Goal: Task Accomplishment & Management: Complete application form

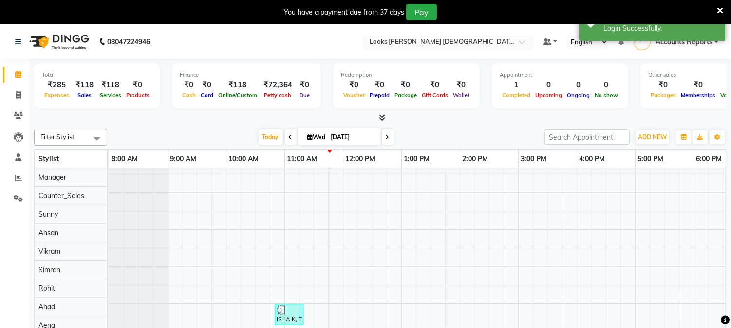
scroll to position [13, 0]
click at [449, 38] on input "text" at bounding box center [438, 43] width 141 height 10
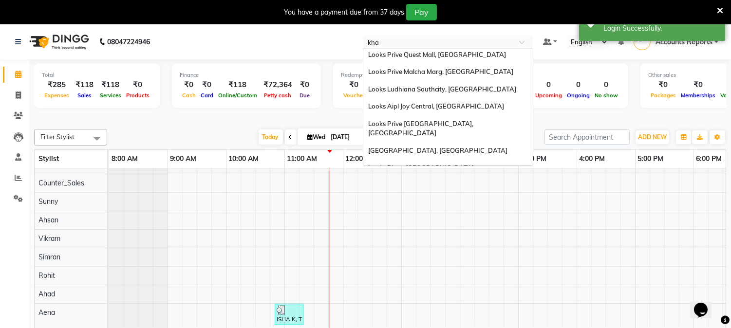
scroll to position [0, 0]
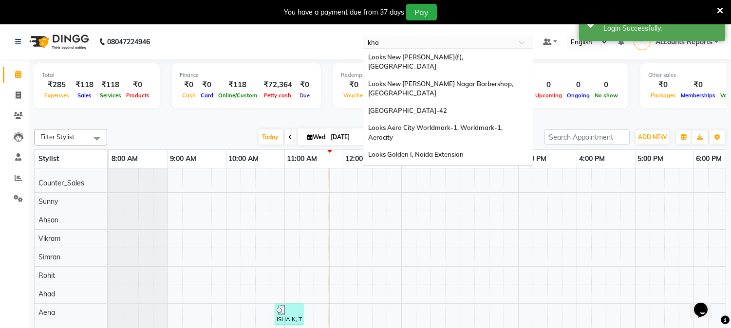
type input "khan"
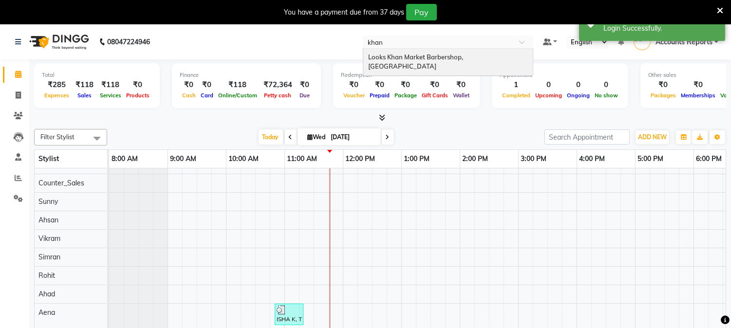
click at [450, 61] on div "Looks Khan Market Barbershop, [GEOGRAPHIC_DATA]" at bounding box center [448, 62] width 170 height 27
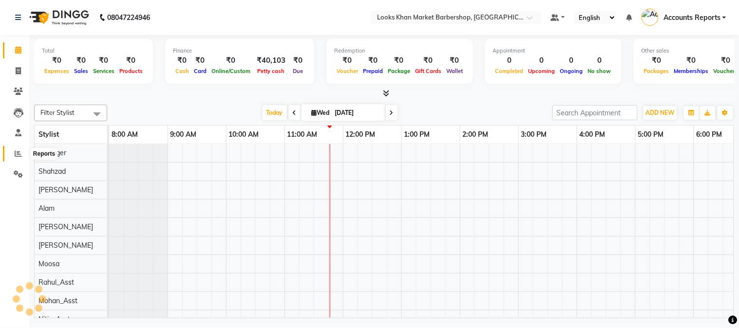
select select "en"
click at [20, 152] on icon at bounding box center [18, 153] width 7 height 7
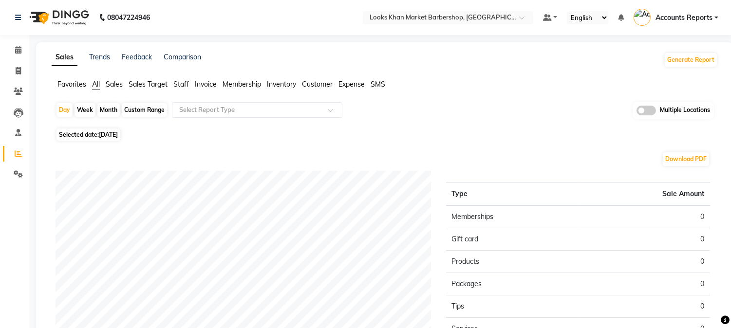
click at [210, 104] on div "Select Report Type" at bounding box center [257, 110] width 171 height 16
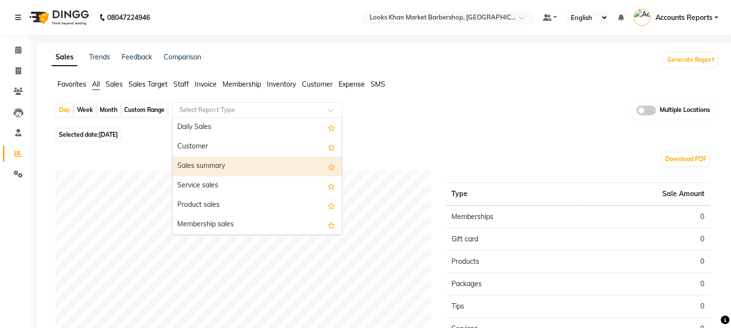
click at [200, 172] on div "Sales summary" at bounding box center [257, 166] width 170 height 19
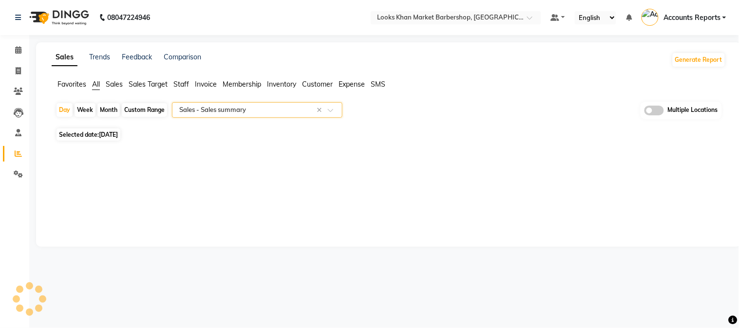
click at [134, 112] on div "Custom Range" at bounding box center [144, 110] width 45 height 14
select select "9"
select select "2025"
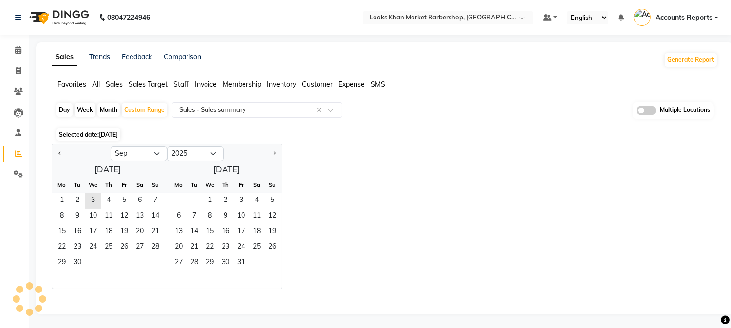
select select "full_report"
select select "pdf"
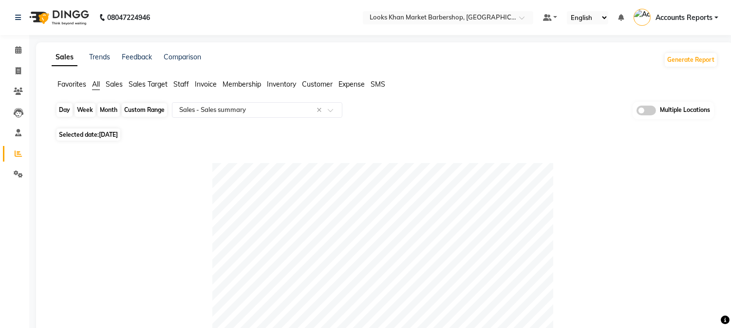
click at [148, 108] on div "Custom Range" at bounding box center [144, 110] width 45 height 14
select select "9"
select select "2025"
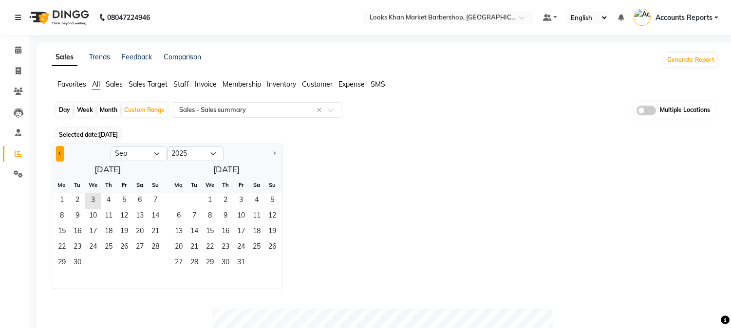
click at [57, 152] on button "Previous month" at bounding box center [60, 154] width 8 height 16
select select "8"
click at [119, 198] on span "1" at bounding box center [124, 201] width 16 height 16
click at [154, 262] on span "31" at bounding box center [156, 264] width 16 height 16
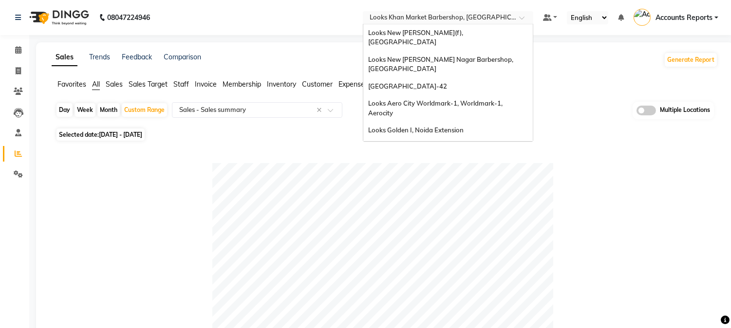
click at [474, 22] on input "text" at bounding box center [438, 19] width 141 height 10
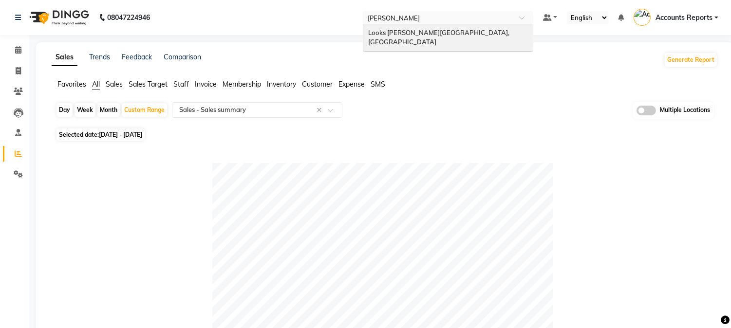
type input "kamla"
click at [443, 36] on span "Looks [PERSON_NAME][GEOGRAPHIC_DATA], [GEOGRAPHIC_DATA]" at bounding box center [439, 38] width 143 height 18
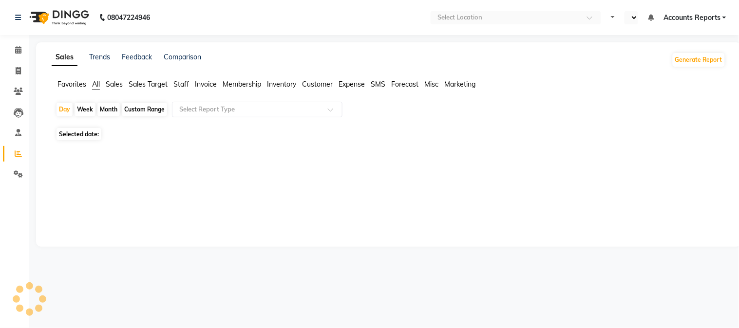
select select "en"
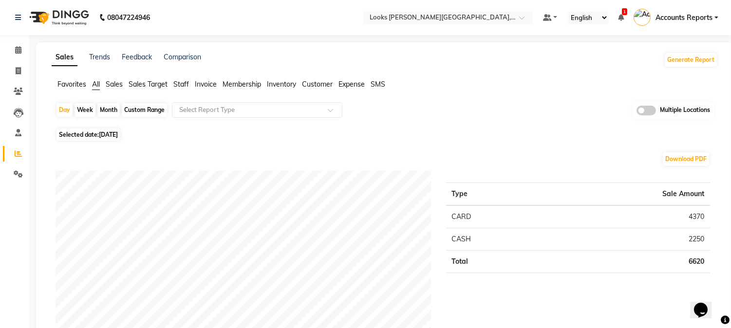
click at [151, 113] on div "Custom Range" at bounding box center [144, 110] width 45 height 14
select select "9"
select select "2025"
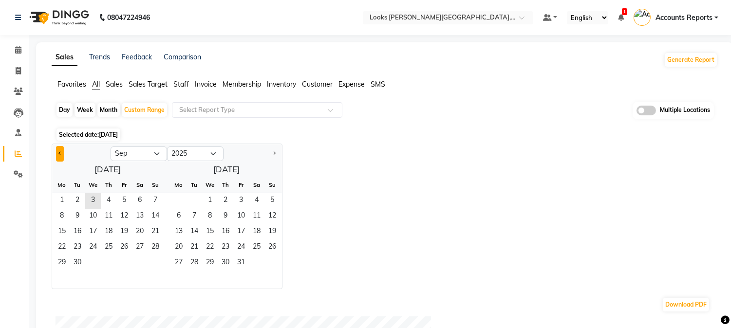
click at [59, 152] on span "Previous month" at bounding box center [59, 153] width 3 height 3
select select "8"
drag, startPoint x: 123, startPoint y: 201, endPoint x: 139, endPoint y: 270, distance: 70.4
click at [122, 203] on span "1" at bounding box center [124, 201] width 16 height 16
click at [154, 266] on span "31" at bounding box center [156, 264] width 16 height 16
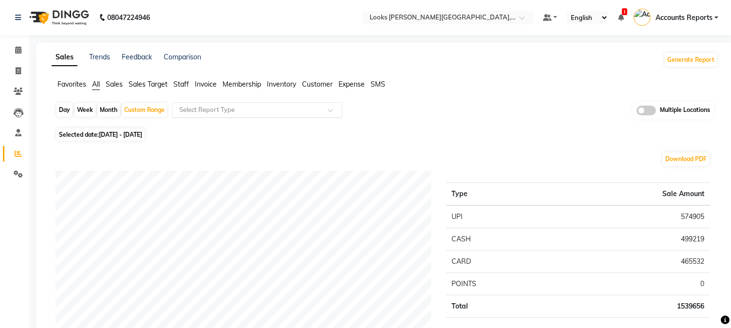
click at [290, 111] on input "text" at bounding box center [247, 110] width 140 height 10
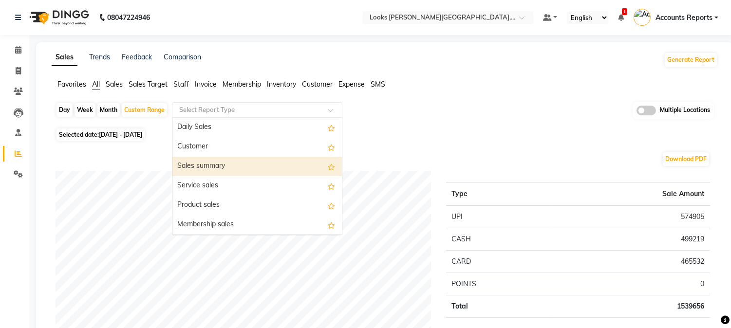
click at [235, 161] on div "Sales summary" at bounding box center [257, 166] width 170 height 19
select select "full_report"
select select "csv"
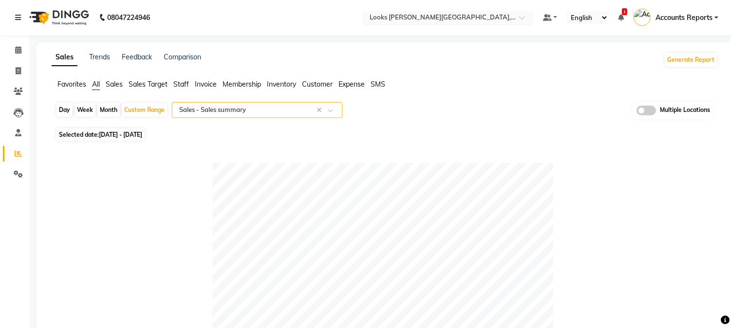
click at [473, 19] on input "text" at bounding box center [438, 19] width 141 height 10
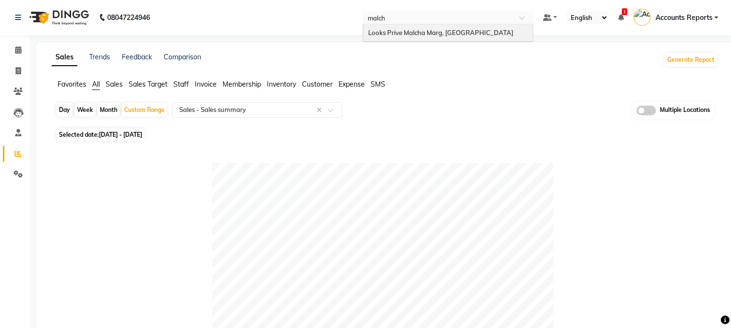
type input "malcha"
click at [424, 34] on span "Looks Prive Malcha Marg, [GEOGRAPHIC_DATA]" at bounding box center [440, 33] width 145 height 8
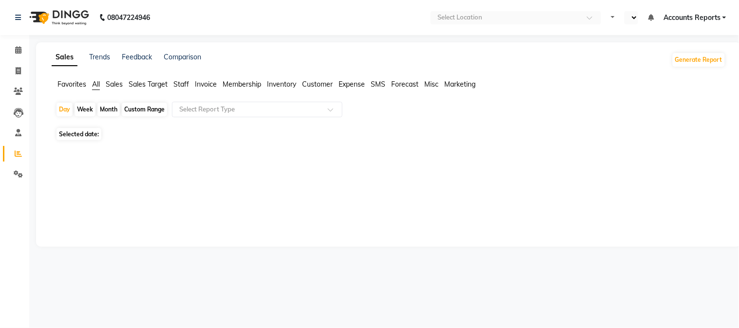
select select "en"
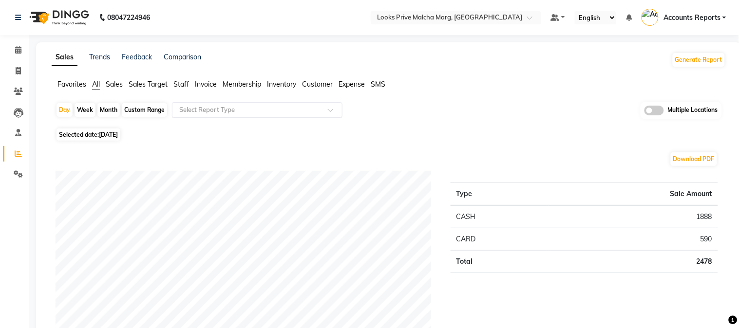
click at [234, 112] on input "text" at bounding box center [247, 110] width 140 height 10
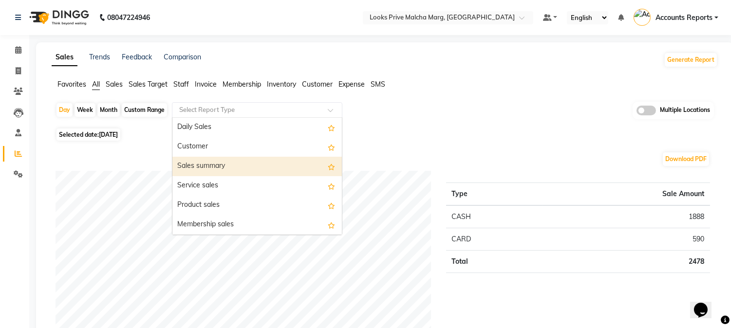
click at [210, 159] on div "Sales summary" at bounding box center [257, 166] width 170 height 19
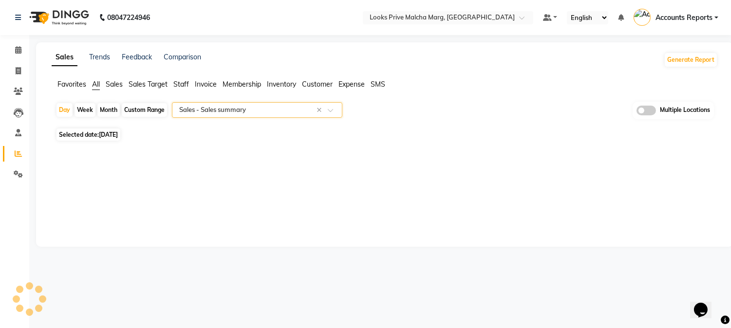
select select "full_report"
select select "csv"
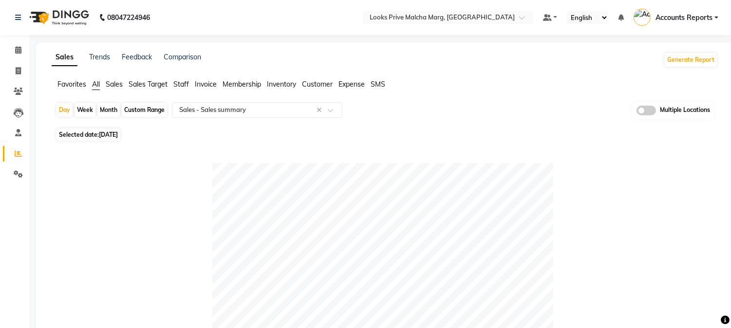
click at [148, 108] on div "Custom Range" at bounding box center [144, 110] width 45 height 14
select select "9"
select select "2025"
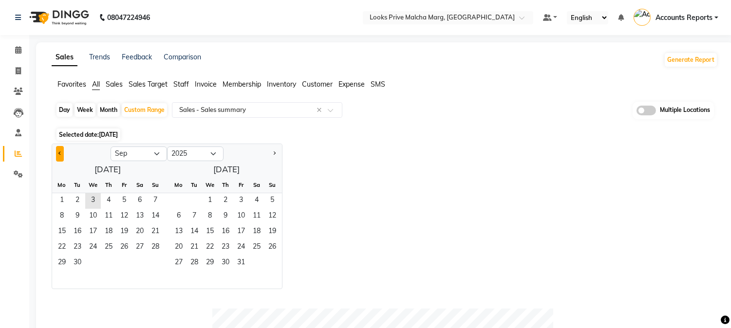
click at [62, 150] on button "Previous month" at bounding box center [60, 154] width 8 height 16
select select "8"
click at [123, 202] on span "1" at bounding box center [124, 201] width 16 height 16
click at [157, 266] on span "31" at bounding box center [156, 264] width 16 height 16
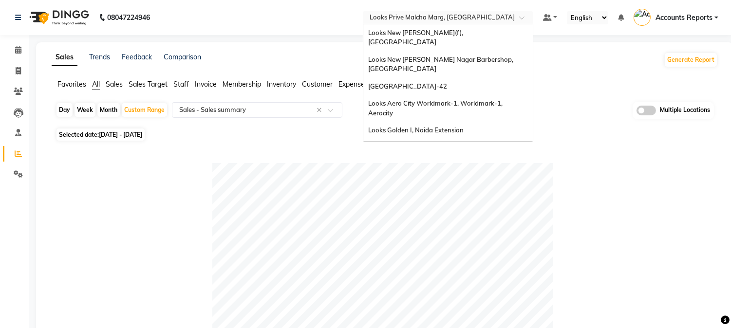
scroll to position [562, 0]
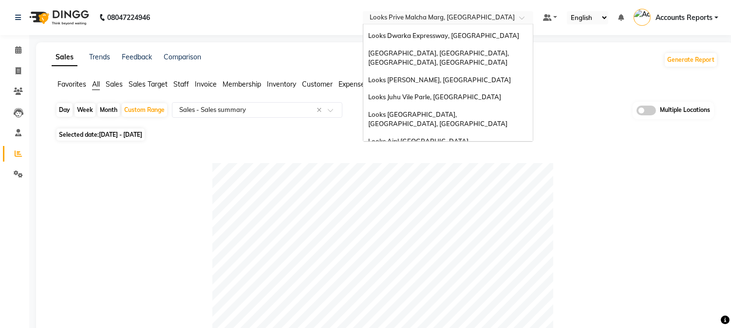
click at [480, 18] on input "text" at bounding box center [438, 19] width 141 height 10
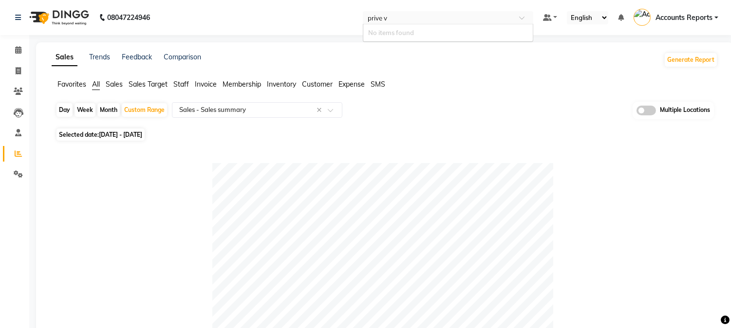
scroll to position [0, 0]
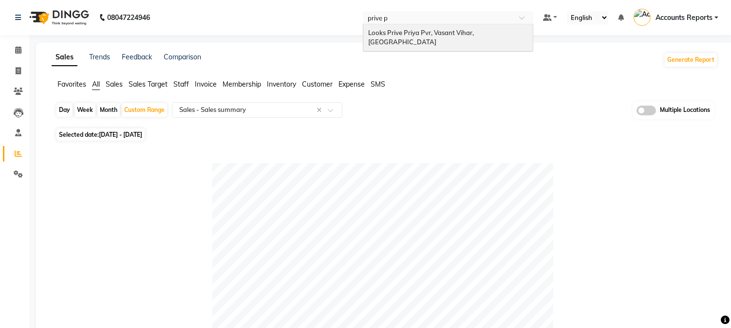
type input "prive pr"
click at [452, 33] on span "Looks Prive Priya Pvr, Vasant Vihar, [GEOGRAPHIC_DATA]" at bounding box center [421, 38] width 107 height 18
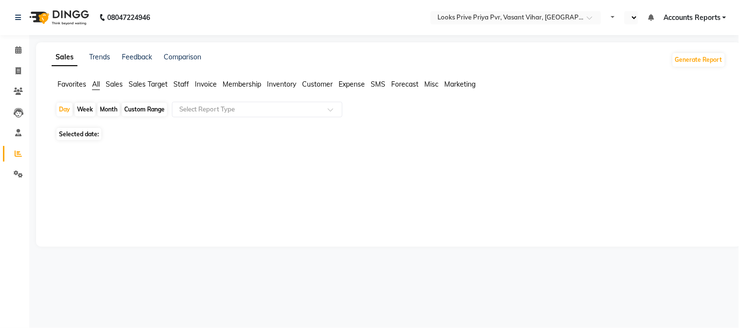
select select "en"
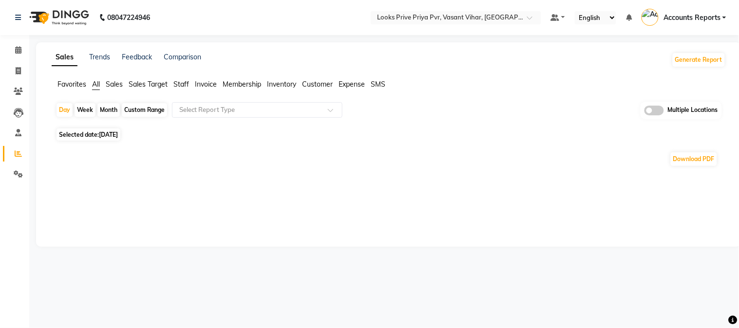
click at [240, 107] on input "text" at bounding box center [247, 110] width 140 height 10
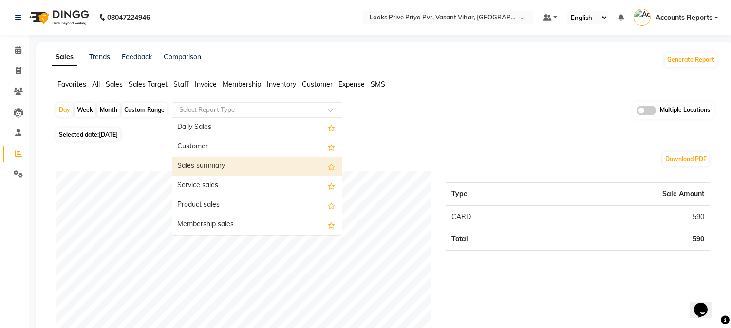
click at [217, 165] on div "Sales summary" at bounding box center [257, 166] width 170 height 19
select select "full_report"
select select "csv"
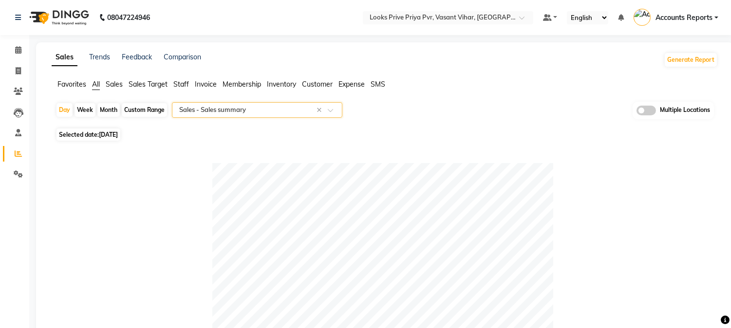
click at [148, 110] on div "Custom Range" at bounding box center [144, 110] width 45 height 14
select select "9"
select select "2025"
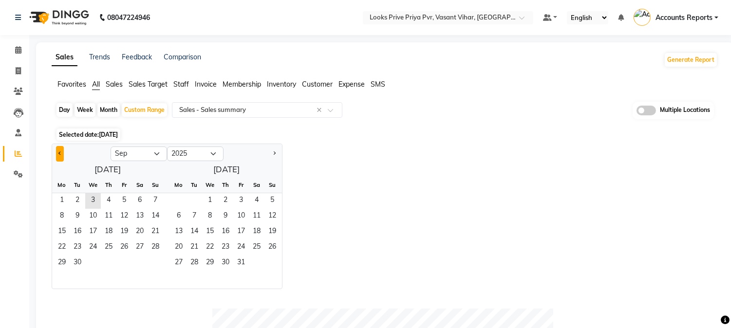
click at [61, 153] on span "Previous month" at bounding box center [59, 153] width 3 height 3
select select "8"
drag, startPoint x: 123, startPoint y: 197, endPoint x: 132, endPoint y: 216, distance: 21.6
click at [123, 197] on span "1" at bounding box center [124, 201] width 16 height 16
click at [158, 261] on span "31" at bounding box center [156, 264] width 16 height 16
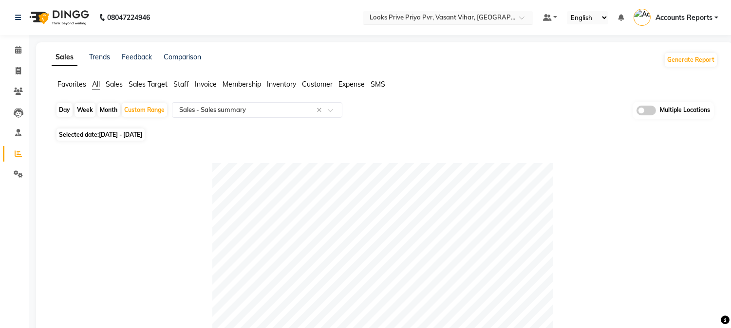
click at [481, 19] on input "text" at bounding box center [438, 19] width 141 height 10
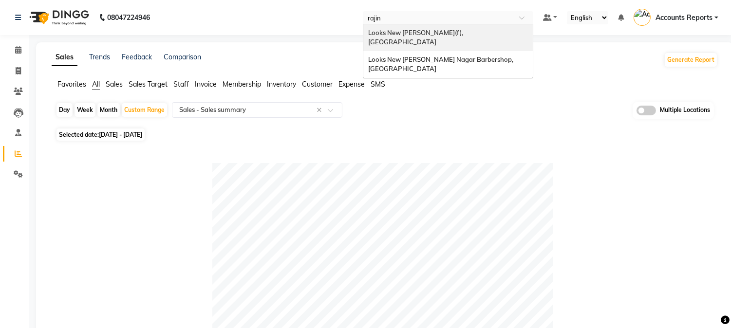
type input "rajind"
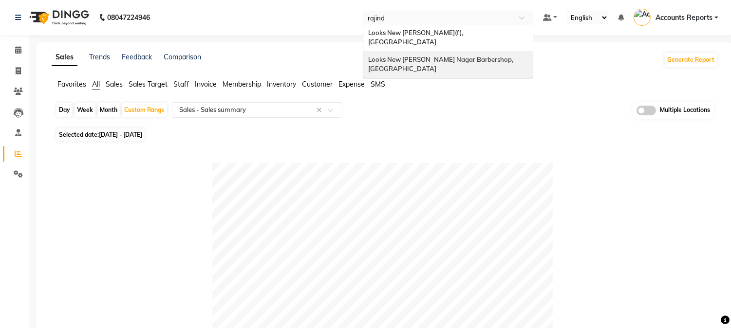
click at [458, 56] on span "Looks New Rajinder Nagar Barbershop, Delhi" at bounding box center [441, 65] width 147 height 18
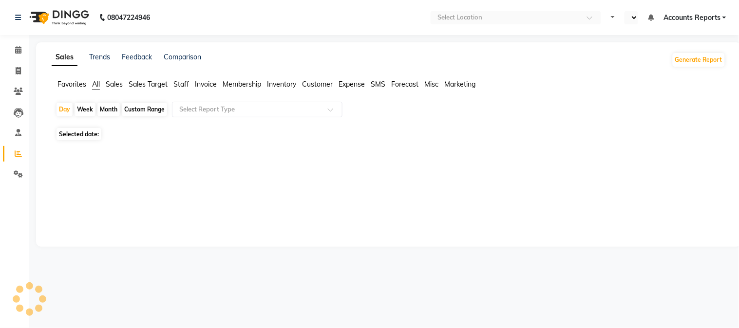
select select "en"
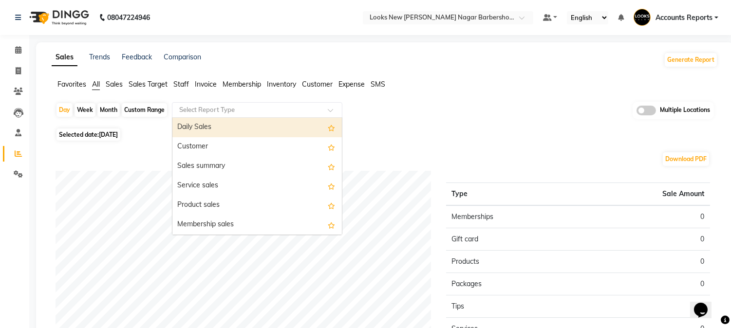
click at [252, 111] on input "text" at bounding box center [247, 110] width 140 height 10
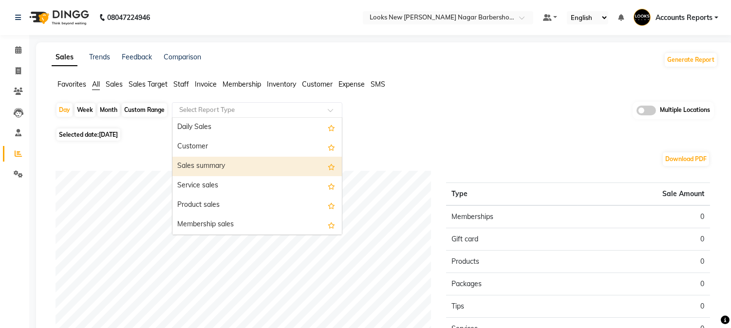
click at [226, 166] on div "Sales summary" at bounding box center [257, 166] width 170 height 19
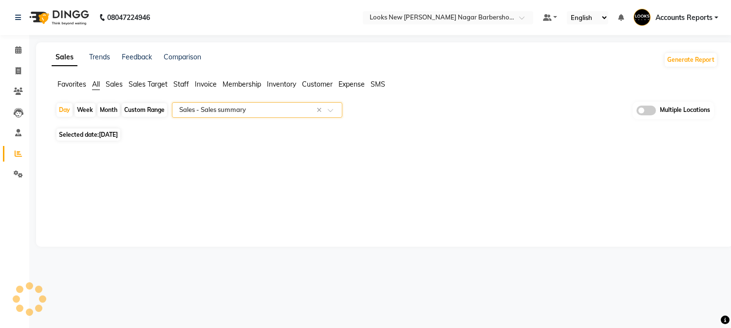
select select "filtered_report"
select select "csv"
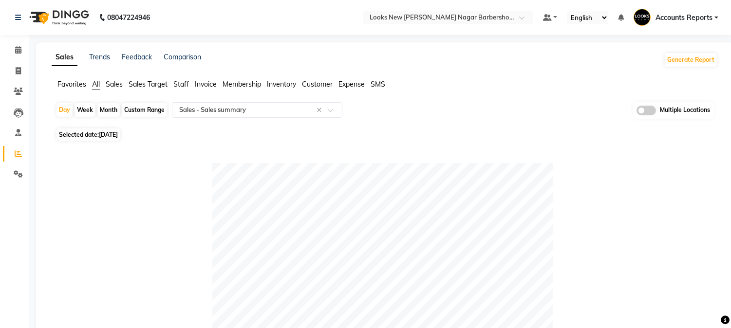
click at [140, 108] on div "Custom Range" at bounding box center [144, 110] width 45 height 14
select select "9"
select select "2025"
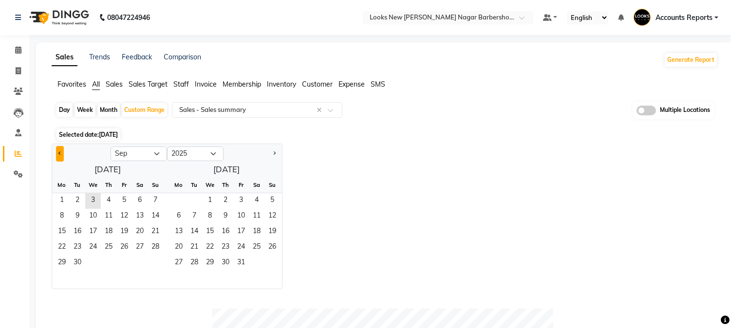
click at [57, 153] on button "Previous month" at bounding box center [60, 154] width 8 height 16
select select "8"
click at [127, 197] on span "1" at bounding box center [124, 201] width 16 height 16
click at [160, 262] on span "31" at bounding box center [156, 264] width 16 height 16
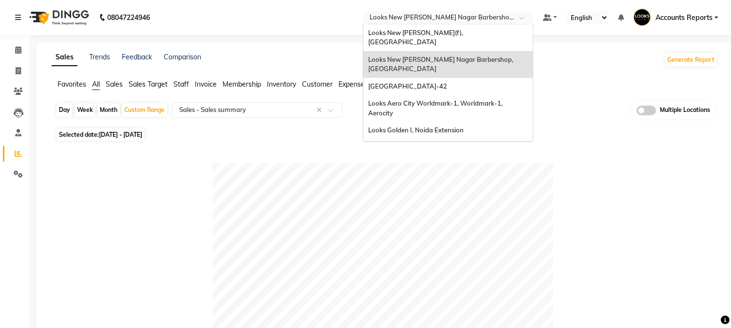
click at [448, 19] on input "text" at bounding box center [438, 19] width 141 height 10
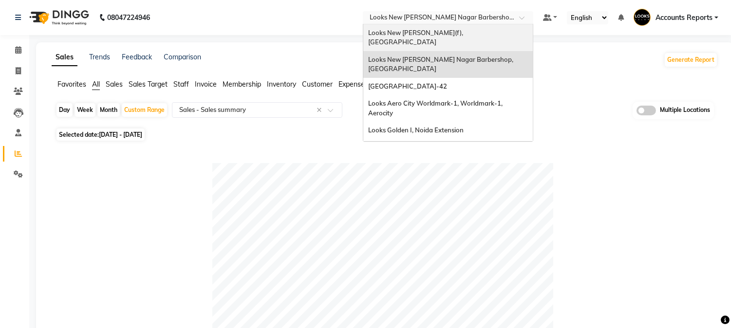
click at [445, 34] on span "Looks New [PERSON_NAME](f), [GEOGRAPHIC_DATA]" at bounding box center [416, 38] width 96 height 18
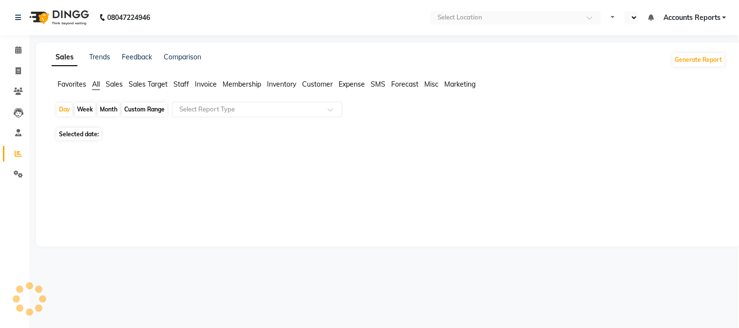
select select "en"
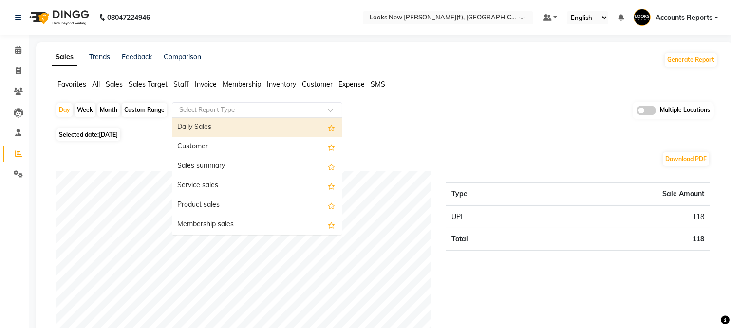
click at [228, 108] on input "text" at bounding box center [247, 110] width 140 height 10
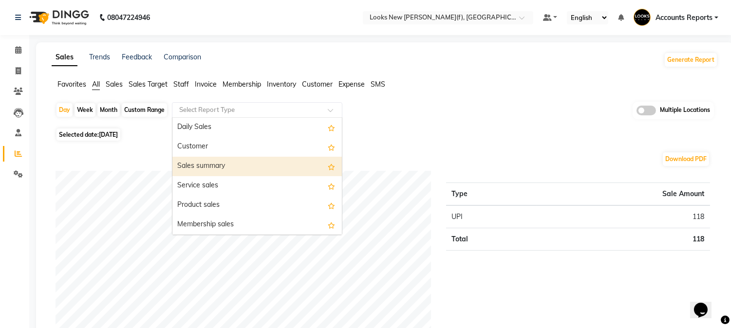
click at [195, 166] on div "Sales summary" at bounding box center [257, 166] width 170 height 19
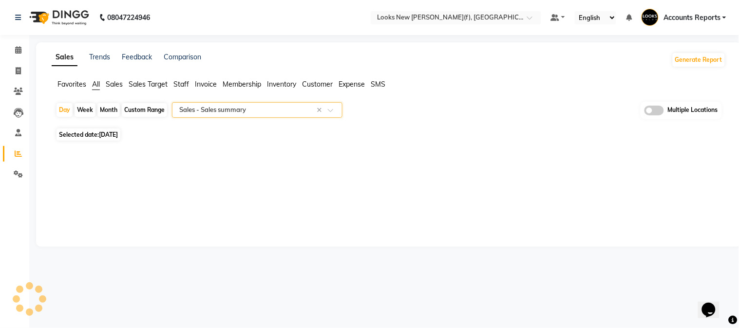
select select "filtered_report"
select select "pdf"
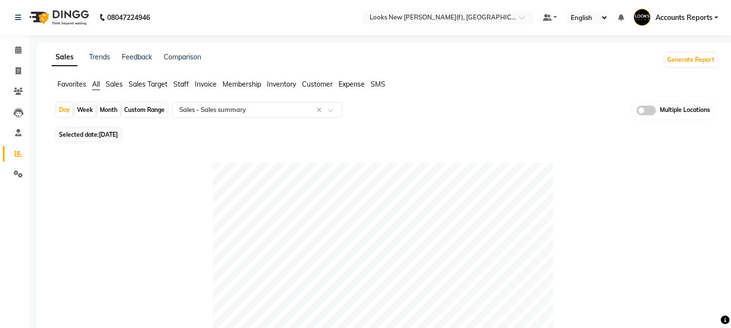
click at [138, 111] on div "Custom Range" at bounding box center [144, 110] width 45 height 14
select select "9"
select select "2025"
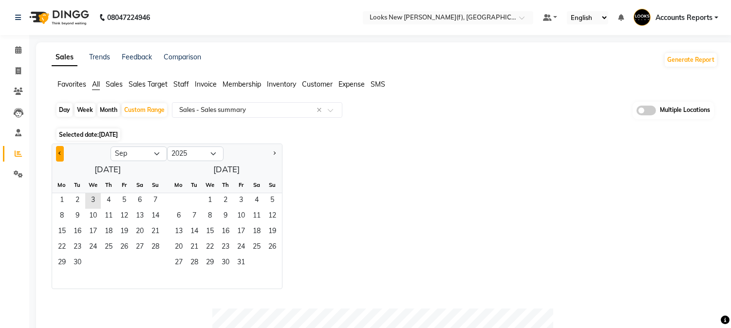
click at [57, 152] on button "Previous month" at bounding box center [60, 154] width 8 height 16
select select "8"
drag, startPoint x: 124, startPoint y: 201, endPoint x: 158, endPoint y: 249, distance: 58.4
click at [124, 202] on span "1" at bounding box center [124, 201] width 16 height 16
click at [160, 259] on span "31" at bounding box center [156, 264] width 16 height 16
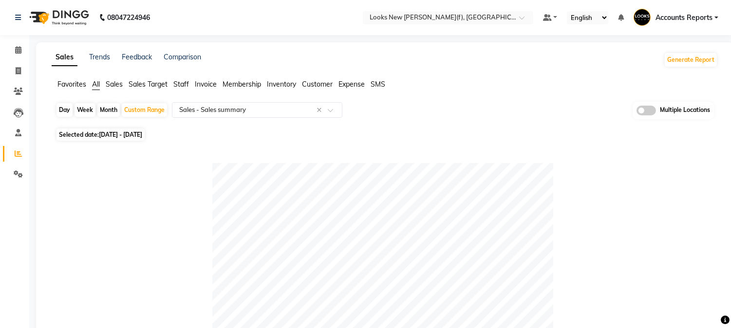
click at [89, 111] on div "Week" at bounding box center [85, 110] width 21 height 14
select select "8"
select select "2025"
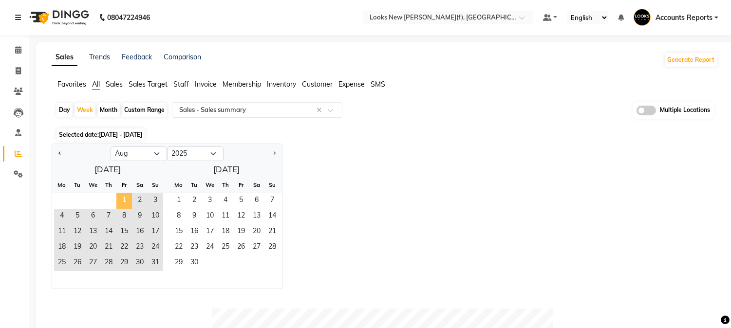
click at [126, 201] on span "1" at bounding box center [124, 201] width 16 height 16
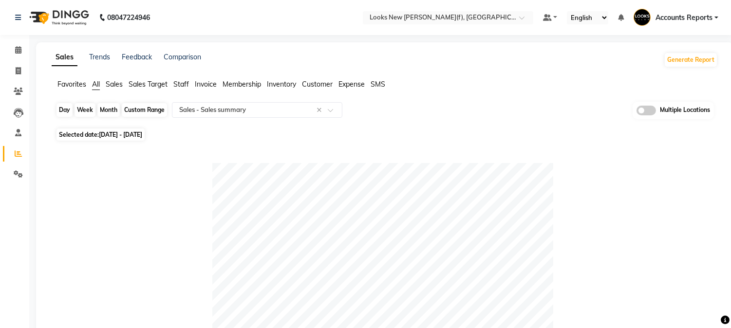
click at [80, 103] on div "Week" at bounding box center [85, 110] width 21 height 14
select select "8"
select select "2025"
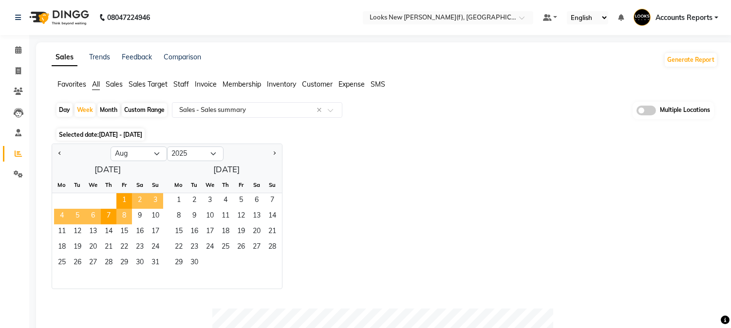
click at [127, 218] on span "8" at bounding box center [124, 217] width 16 height 16
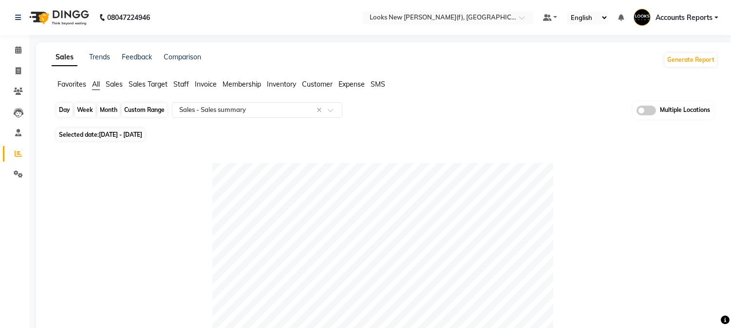
click at [84, 109] on div "Week" at bounding box center [85, 110] width 21 height 14
select select "8"
select select "2025"
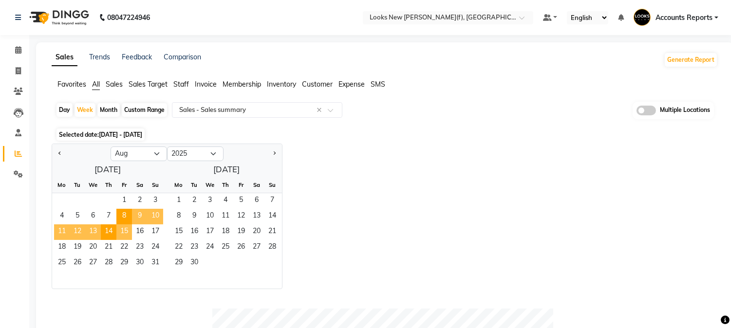
click at [124, 228] on span "15" at bounding box center [124, 233] width 16 height 16
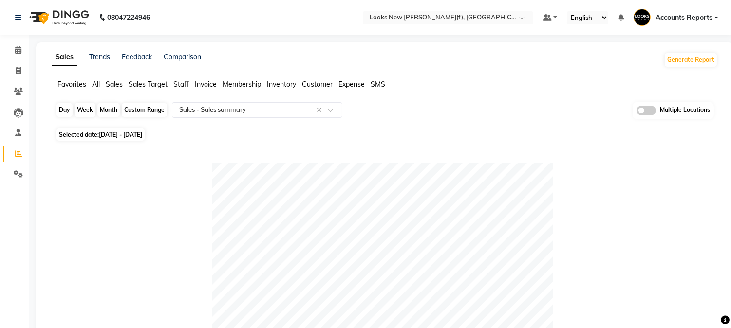
click at [88, 108] on div "Week" at bounding box center [85, 110] width 21 height 14
select select "8"
select select "2025"
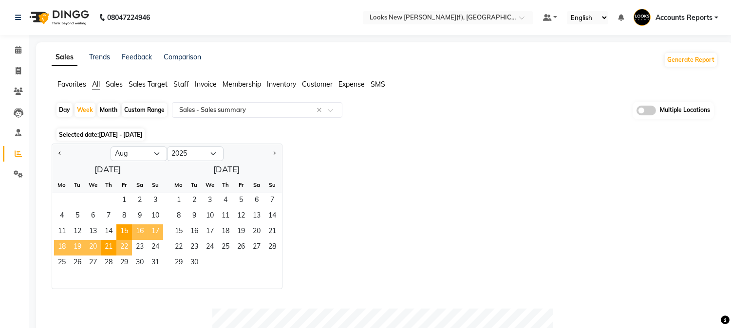
click at [119, 246] on span "22" at bounding box center [124, 248] width 16 height 16
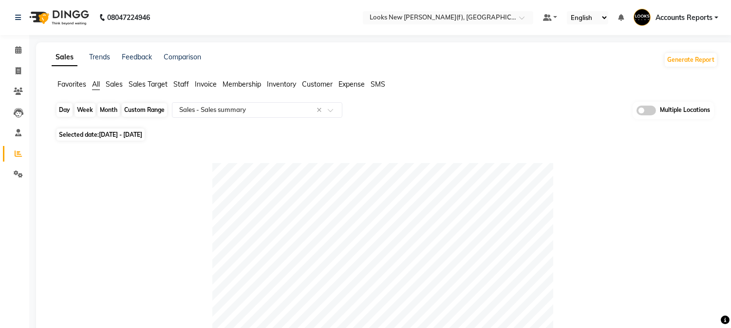
click at [83, 114] on div "Week" at bounding box center [85, 110] width 21 height 14
select select "8"
select select "2025"
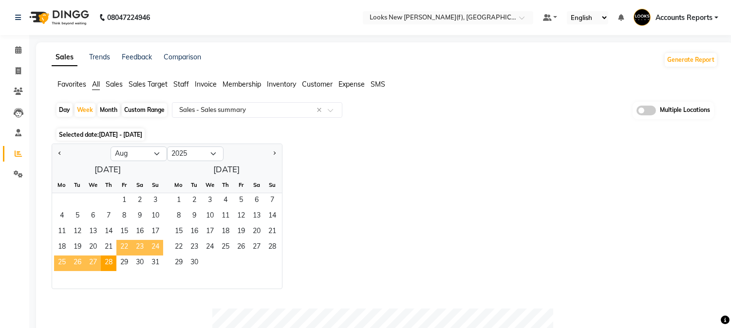
click at [123, 246] on span "22" at bounding box center [124, 248] width 16 height 16
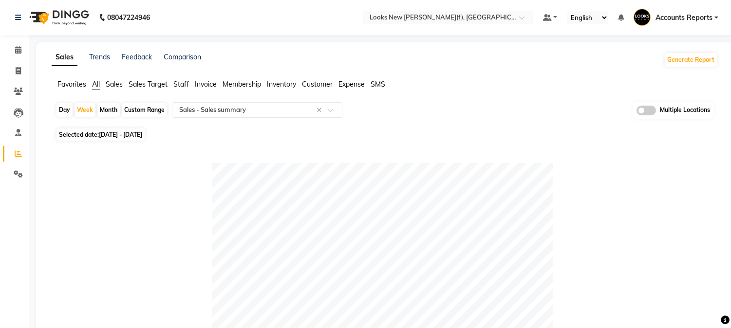
click at [65, 109] on div "Day" at bounding box center [65, 110] width 16 height 14
select select "8"
select select "2025"
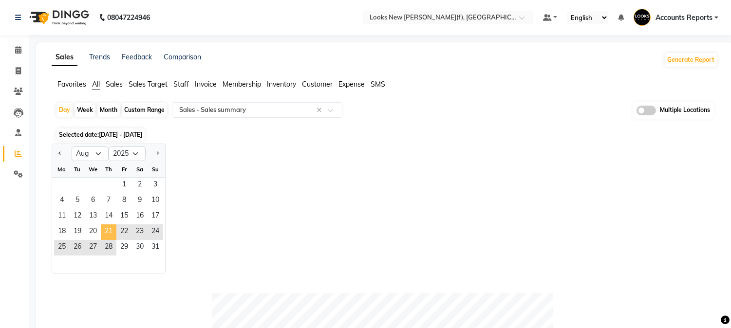
click at [108, 234] on span "21" at bounding box center [109, 233] width 16 height 16
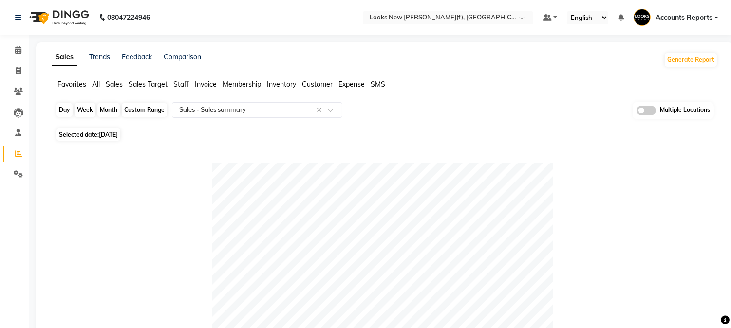
click at [66, 113] on div "Day" at bounding box center [65, 110] width 16 height 14
select select "8"
select select "2025"
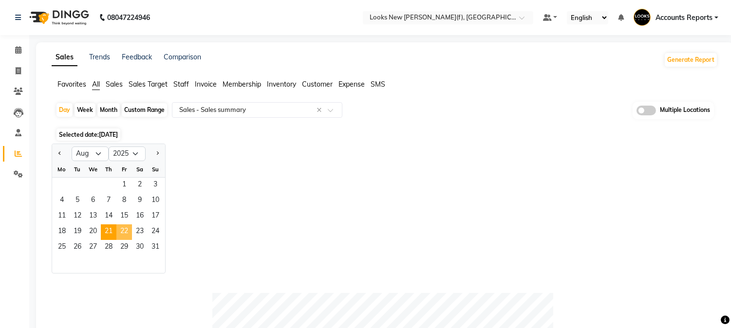
click at [121, 235] on span "22" at bounding box center [124, 233] width 16 height 16
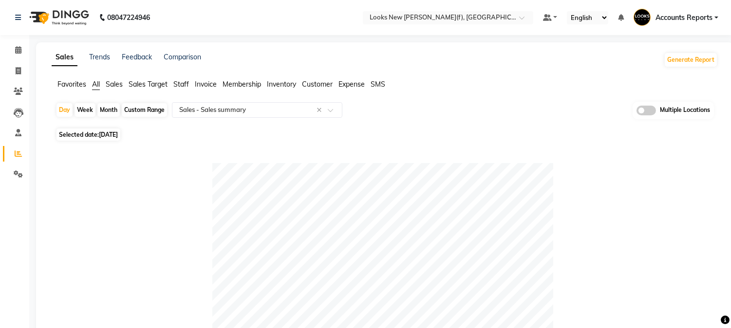
click at [56, 111] on div "Day Week Month Custom Range Select Report Type × Sales - Sales summary × Multip…" at bounding box center [385, 114] width 659 height 24
click at [66, 113] on div "Day" at bounding box center [65, 110] width 16 height 14
select select "8"
select select "2025"
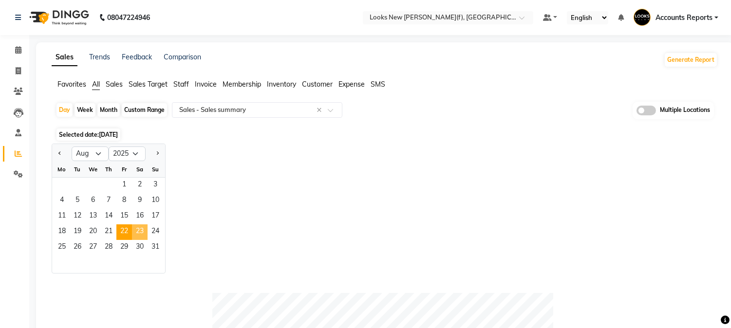
click at [142, 231] on span "23" at bounding box center [140, 233] width 16 height 16
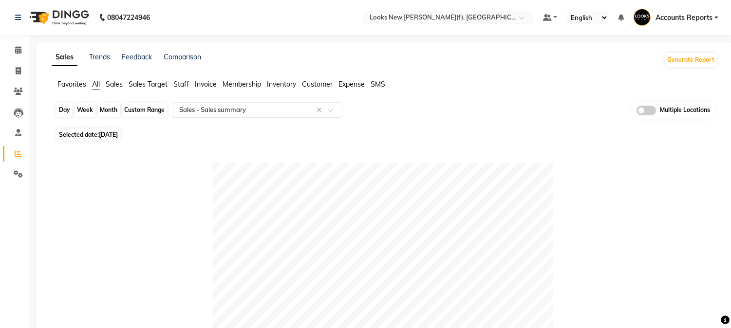
click at [65, 112] on div "Day" at bounding box center [65, 110] width 16 height 14
select select "8"
select select "2025"
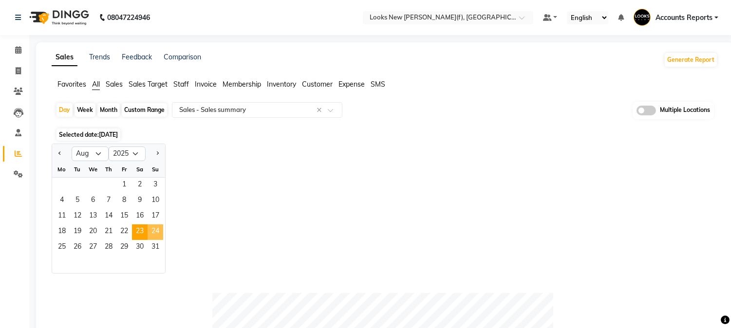
click at [149, 236] on span "24" at bounding box center [156, 233] width 16 height 16
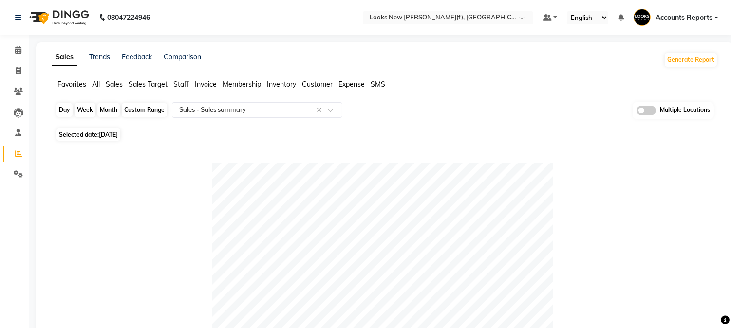
click at [63, 111] on div "Day" at bounding box center [65, 110] width 16 height 14
select select "8"
select select "2025"
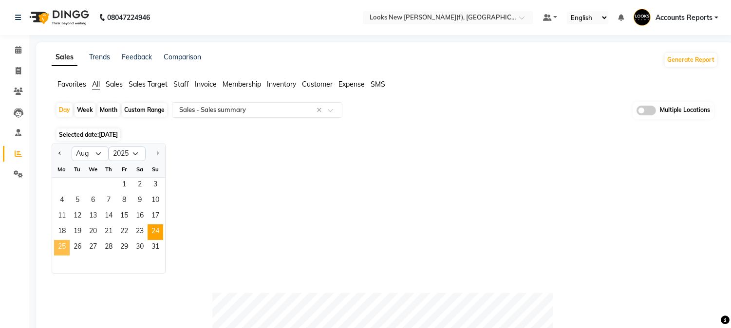
click at [60, 245] on span "25" at bounding box center [62, 248] width 16 height 16
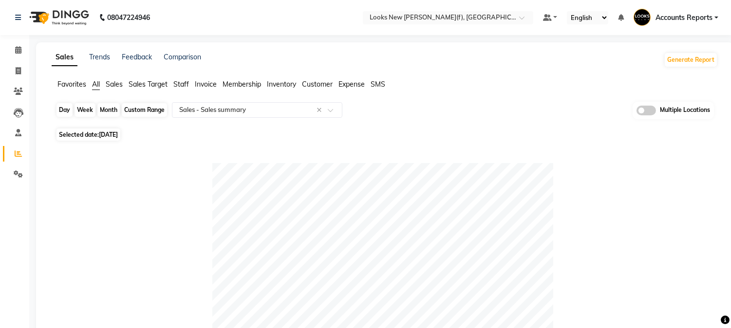
click at [61, 113] on div "Day" at bounding box center [65, 110] width 16 height 14
select select "8"
select select "2025"
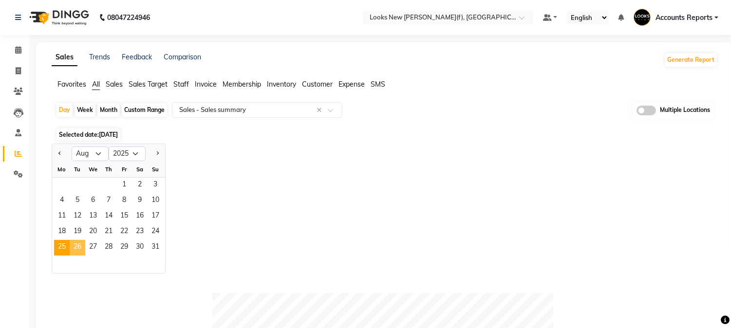
click at [75, 250] on span "26" at bounding box center [78, 248] width 16 height 16
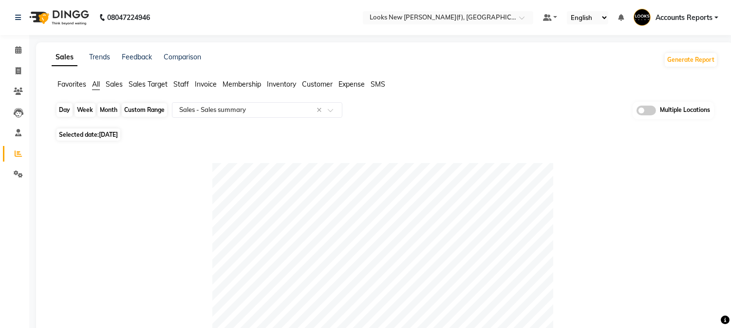
click at [62, 110] on div "Day" at bounding box center [65, 110] width 16 height 14
select select "8"
select select "2025"
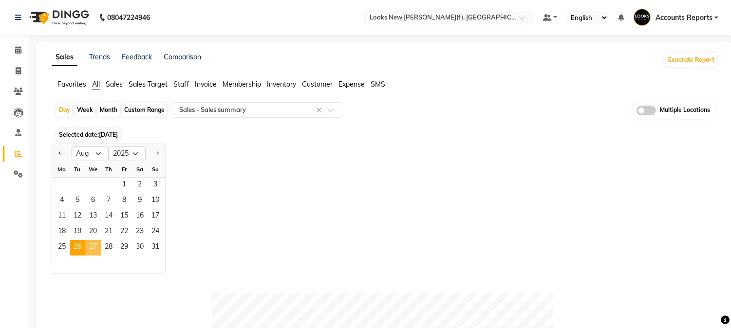
click at [91, 251] on span "27" at bounding box center [93, 248] width 16 height 16
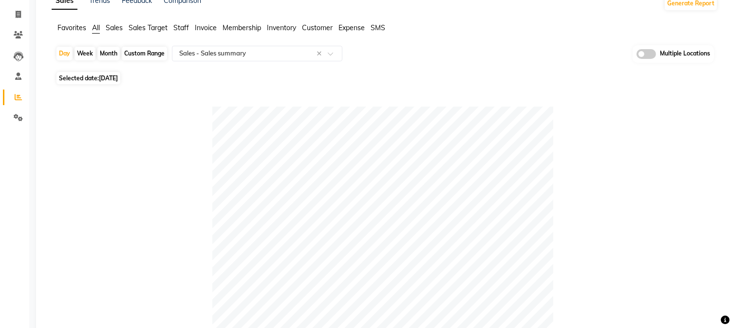
scroll to position [38, 0]
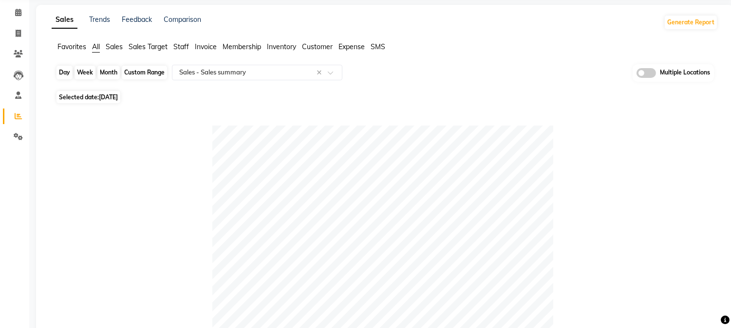
click at [61, 71] on div "Day" at bounding box center [65, 73] width 16 height 14
select select "8"
select select "2025"
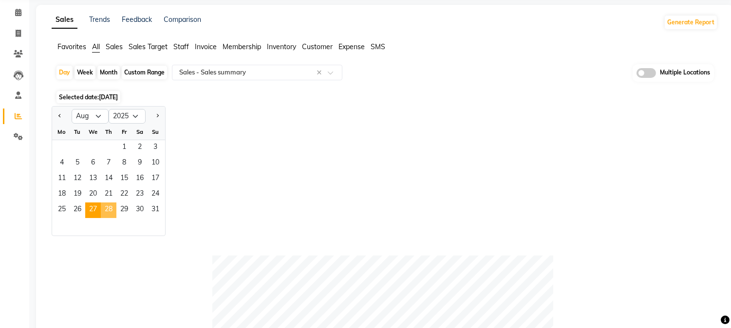
click at [104, 212] on span "28" at bounding box center [109, 211] width 16 height 16
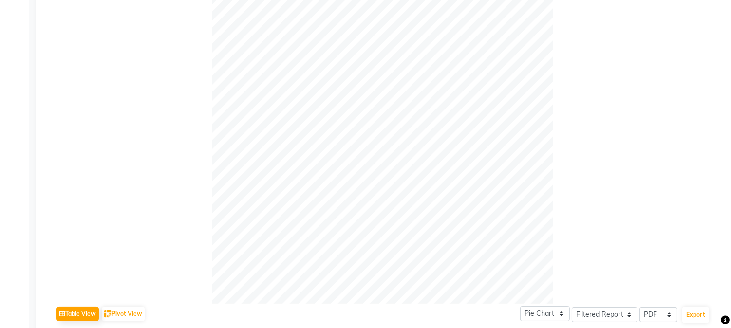
scroll to position [0, 0]
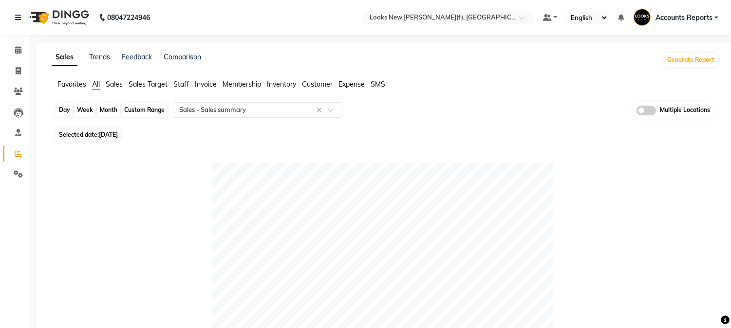
click at [66, 111] on div "Day" at bounding box center [65, 110] width 16 height 14
select select "8"
select select "2025"
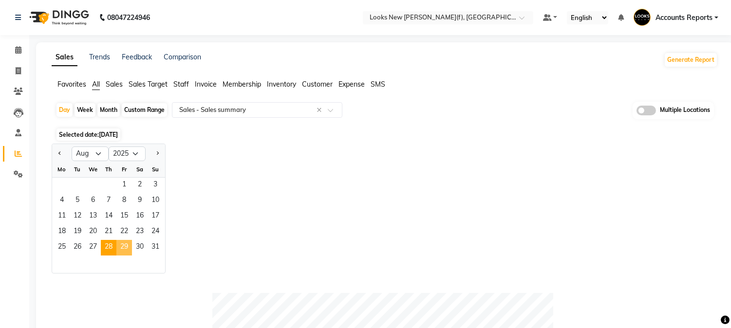
click at [124, 247] on span "29" at bounding box center [124, 248] width 16 height 16
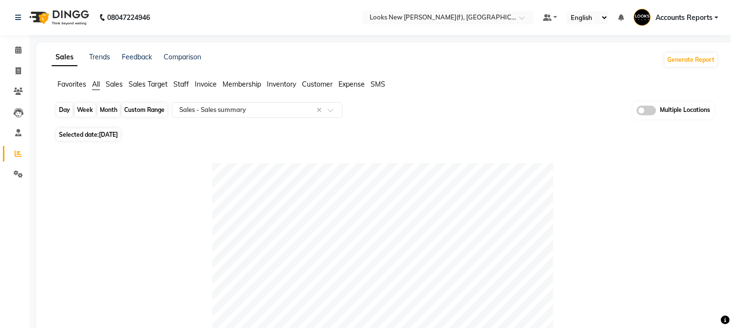
click at [66, 111] on div "Day" at bounding box center [65, 110] width 16 height 14
select select "8"
select select "2025"
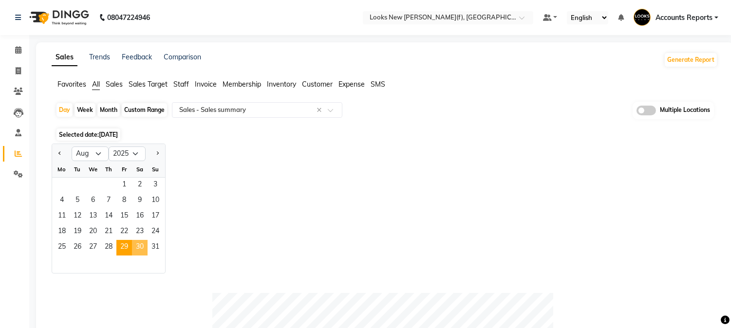
click at [139, 247] on span "30" at bounding box center [140, 248] width 16 height 16
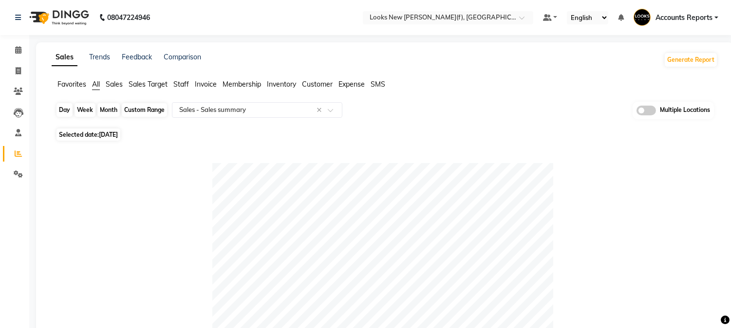
click at [61, 110] on div "Day" at bounding box center [65, 110] width 16 height 14
select select "8"
select select "2025"
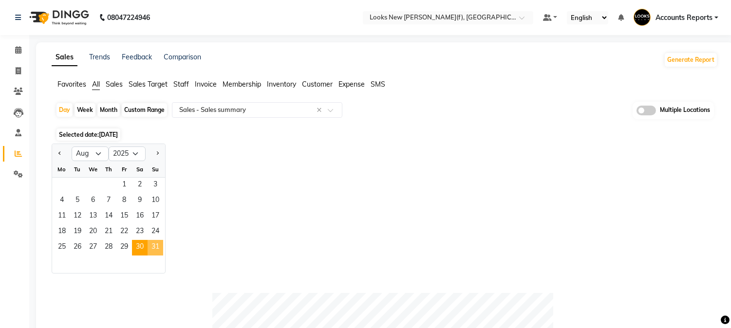
click at [155, 249] on span "31" at bounding box center [156, 248] width 16 height 16
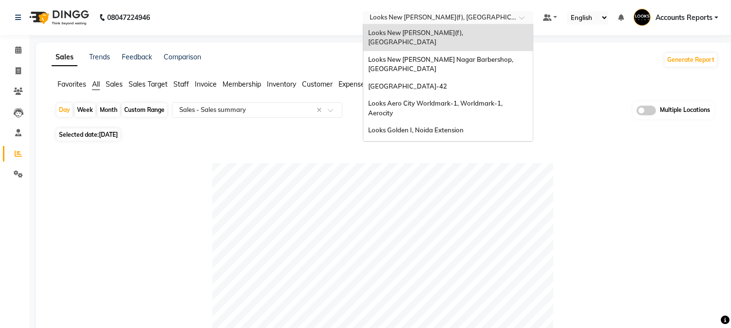
click at [488, 21] on input "text" at bounding box center [438, 19] width 141 height 10
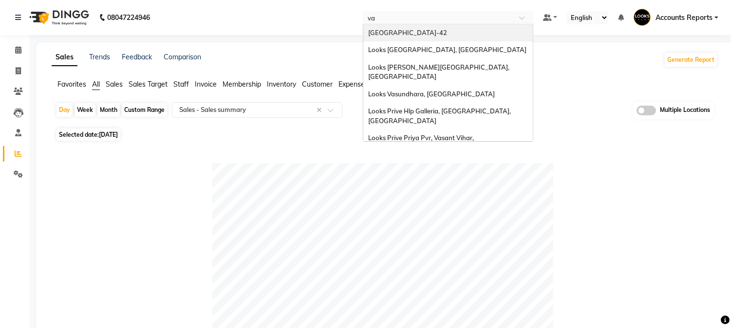
type input "vas"
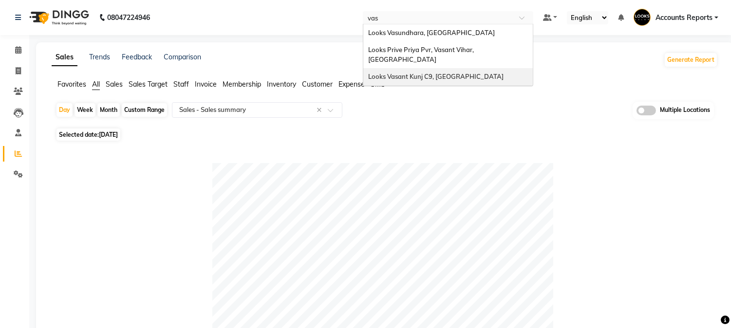
click at [438, 73] on span "Looks Vasant Kunj C9, Delhi" at bounding box center [435, 77] width 135 height 8
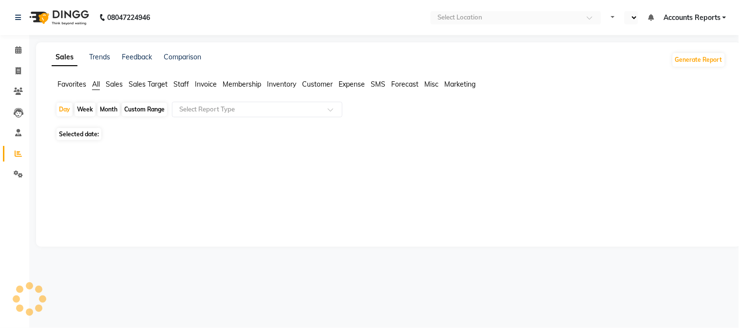
select select "en"
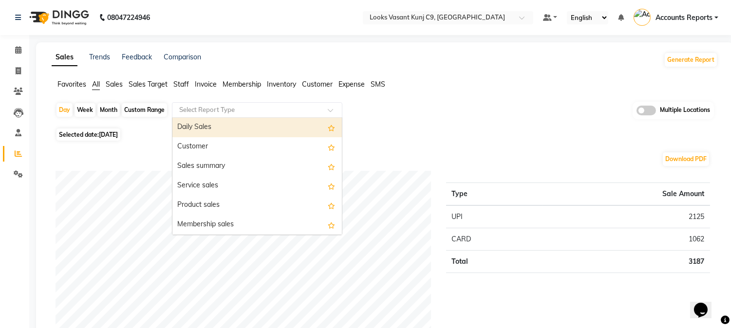
click at [205, 108] on input "text" at bounding box center [247, 110] width 140 height 10
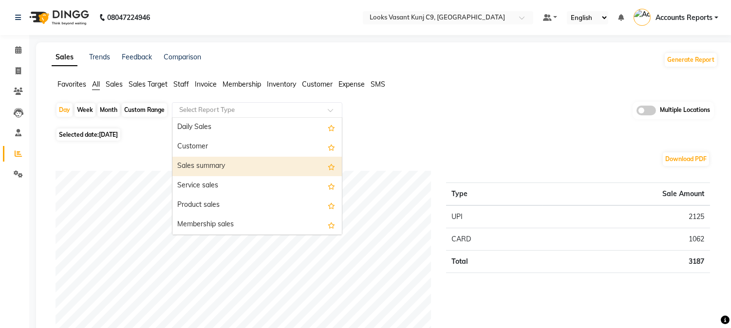
click at [200, 165] on div "Sales summary" at bounding box center [257, 166] width 170 height 19
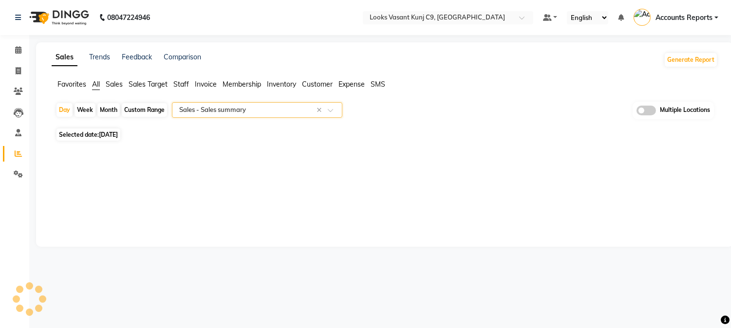
select select "filtered_report"
select select "csv"
click at [135, 111] on div "Custom Range" at bounding box center [144, 110] width 45 height 14
select select "9"
select select "2025"
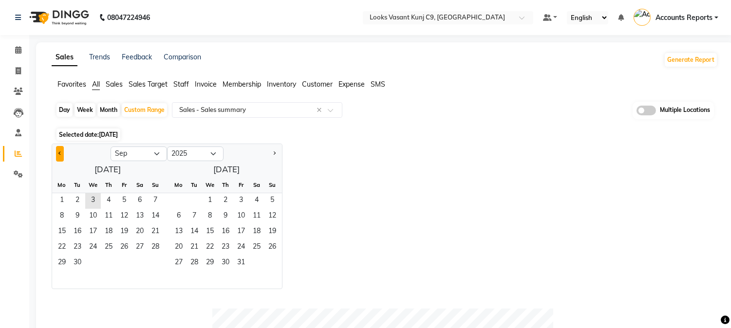
click at [59, 153] on span "Previous month" at bounding box center [59, 153] width 3 height 3
select select "8"
click at [122, 202] on span "1" at bounding box center [124, 201] width 16 height 16
click at [142, 278] on div at bounding box center [107, 280] width 111 height 18
click at [154, 268] on span "31" at bounding box center [156, 264] width 16 height 16
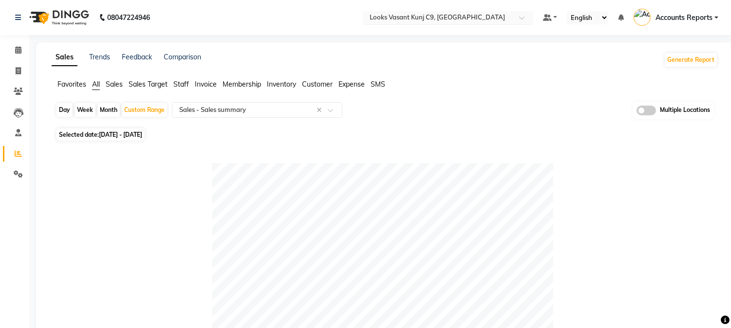
click at [465, 19] on input "text" at bounding box center [438, 19] width 141 height 10
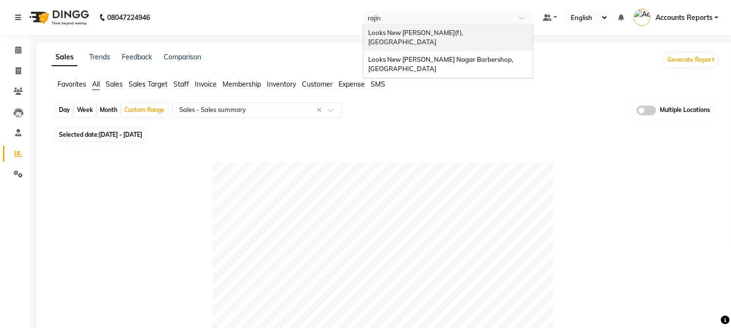
type input "rajind"
click at [448, 32] on span "Looks New [PERSON_NAME](f), [GEOGRAPHIC_DATA]" at bounding box center [416, 38] width 96 height 18
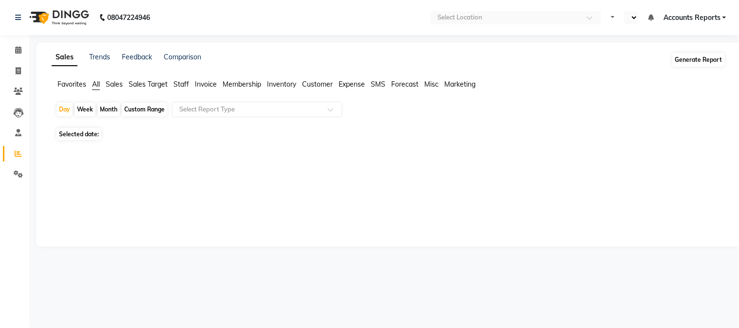
select select "en"
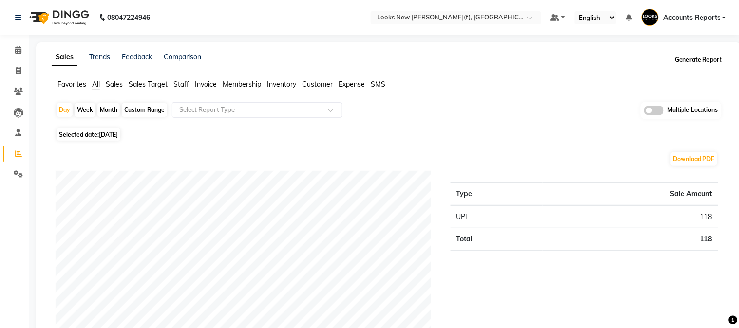
click at [702, 63] on button "Generate Report" at bounding box center [699, 60] width 52 height 14
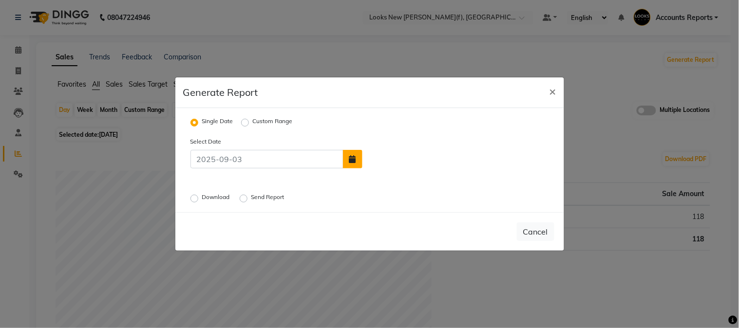
click at [357, 157] on button "button" at bounding box center [352, 159] width 19 height 19
select select "9"
select select "2025"
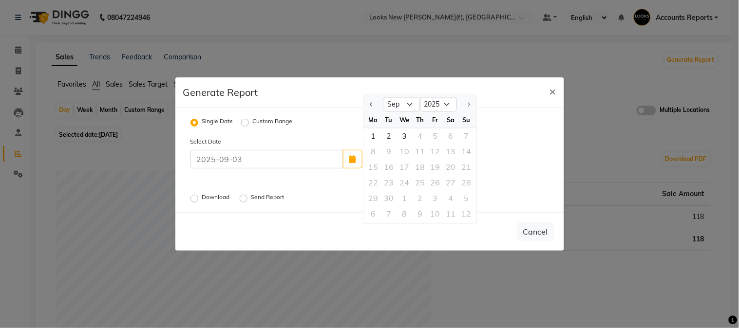
click at [253, 124] on label "Custom Range" at bounding box center [273, 123] width 40 height 12
click at [244, 124] on input "Custom Range" at bounding box center [246, 122] width 7 height 7
radio input "true"
select select "9"
select select "2025"
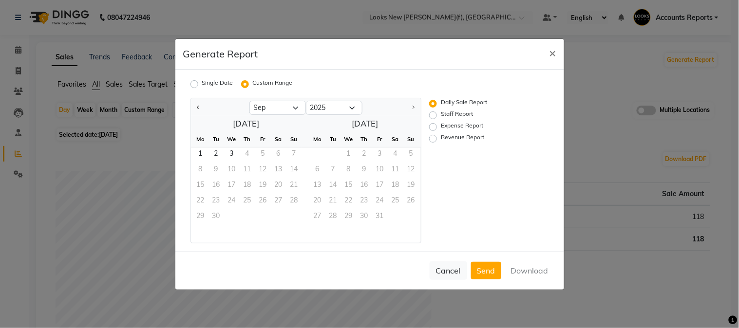
click at [202, 84] on label "Single Date" at bounding box center [217, 84] width 31 height 12
click at [195, 84] on input "Single Date" at bounding box center [195, 83] width 7 height 7
radio input "true"
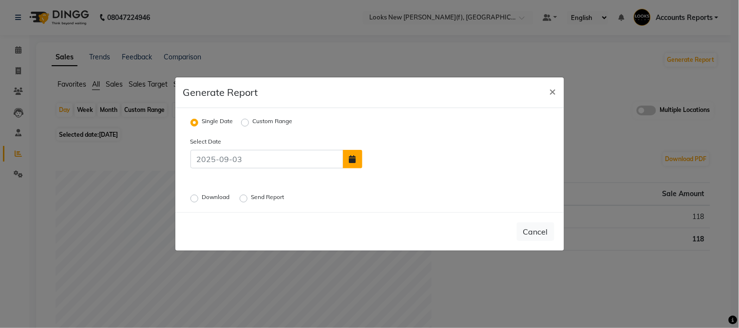
click at [356, 163] on button "button" at bounding box center [352, 159] width 19 height 19
select select "9"
select select "2025"
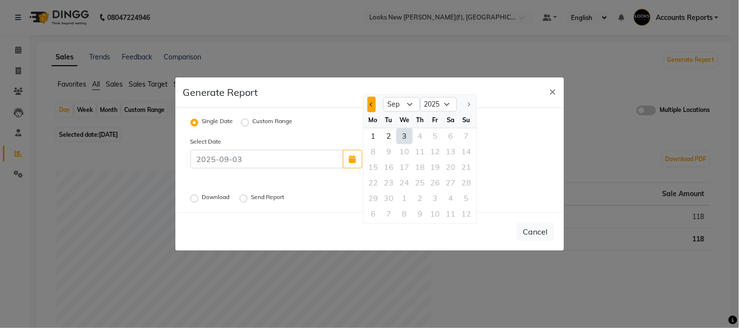
click at [370, 103] on span "Previous month" at bounding box center [372, 104] width 4 height 4
select select "8"
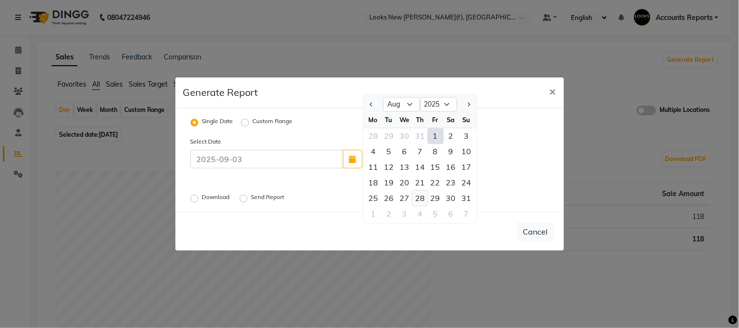
click at [422, 199] on div "28" at bounding box center [420, 199] width 16 height 16
type input "[DATE]"
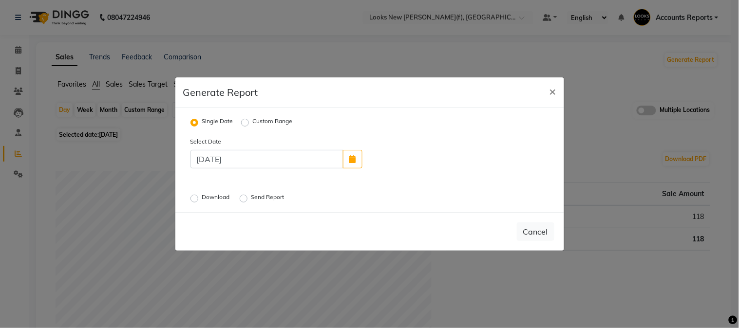
click at [262, 198] on label "Send Report" at bounding box center [268, 199] width 35 height 12
click at [248, 198] on input "Send Report" at bounding box center [245, 198] width 7 height 7
radio input "true"
click at [532, 234] on button "Send" at bounding box center [539, 232] width 30 height 18
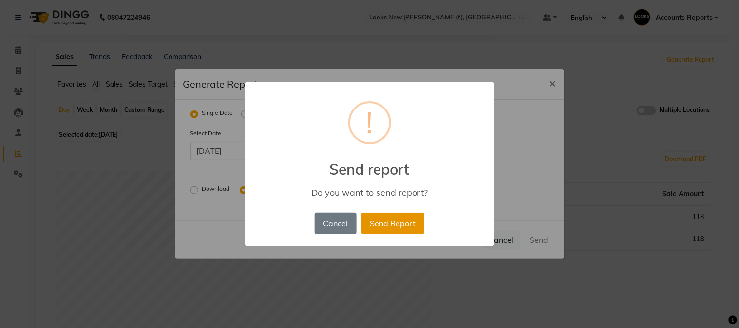
click at [415, 223] on button "Send Report" at bounding box center [393, 223] width 63 height 21
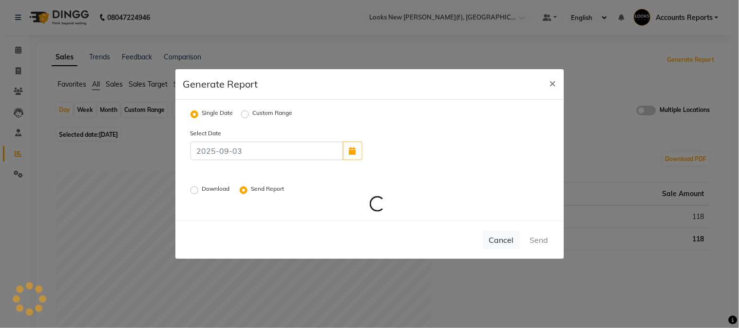
radio input "false"
